Goal: Information Seeking & Learning: Learn about a topic

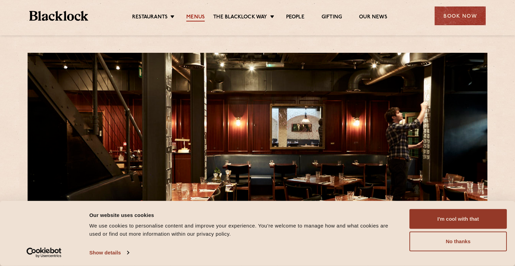
click at [190, 20] on link "Menus" at bounding box center [195, 17] width 18 height 7
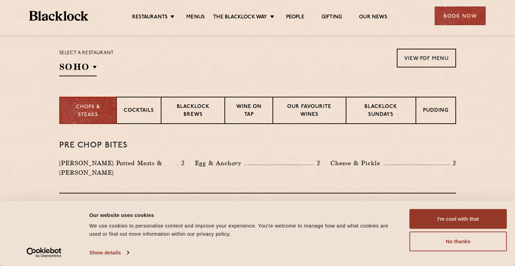
scroll to position [219, 0]
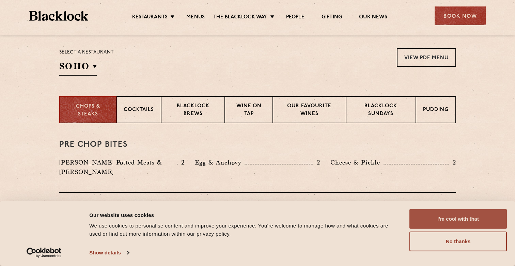
click at [460, 220] on button "I'm cool with that" at bounding box center [457, 219] width 97 height 20
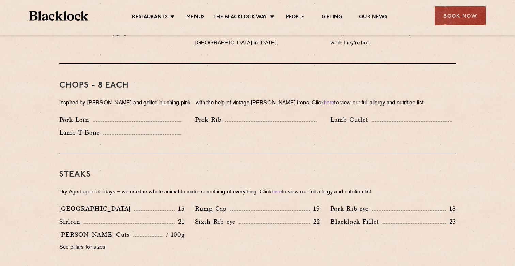
scroll to position [570, 0]
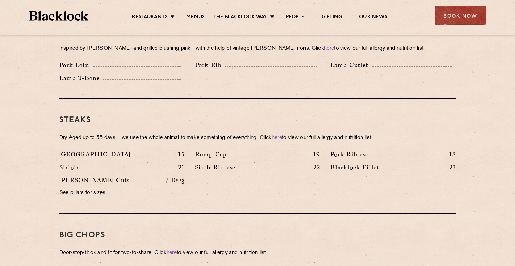
click at [93, 188] on p "See pillars for sizes" at bounding box center [121, 193] width 125 height 10
click at [186, 163] on div "Sirloin 21" at bounding box center [121, 168] width 135 height 13
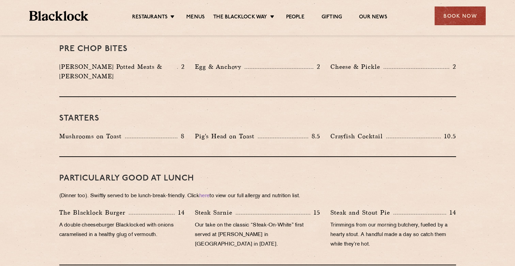
scroll to position [271, 0]
